Goal: Find specific page/section: Find specific page/section

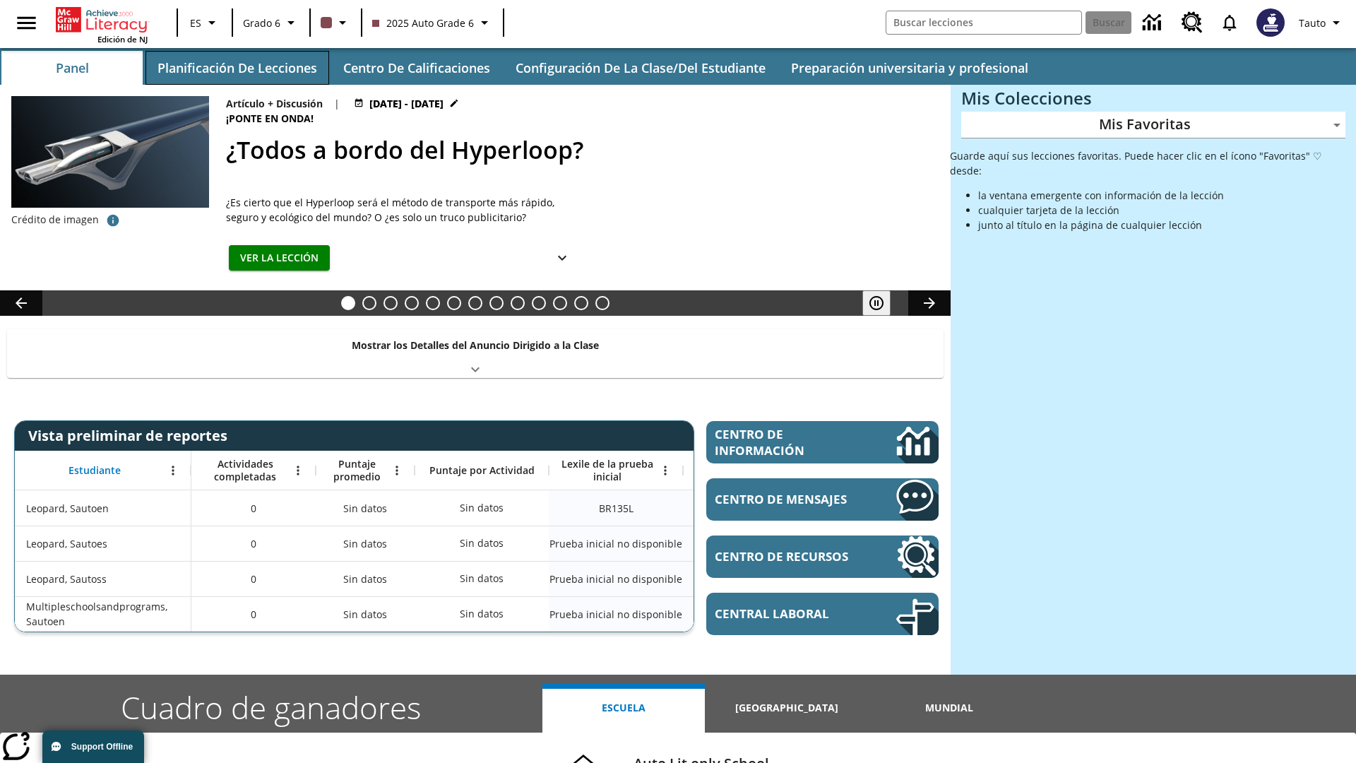
click at [237, 68] on button "Planificación de lecciones" at bounding box center [237, 68] width 184 height 34
